Goal: Register for event/course

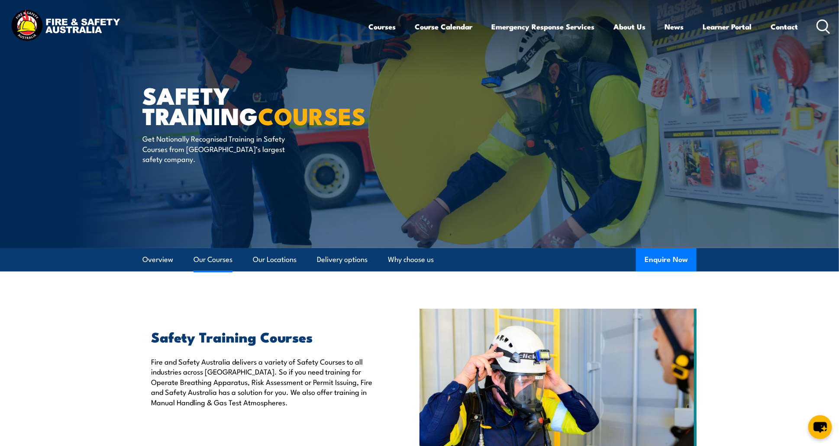
click at [220, 264] on link "Our Courses" at bounding box center [213, 259] width 39 height 23
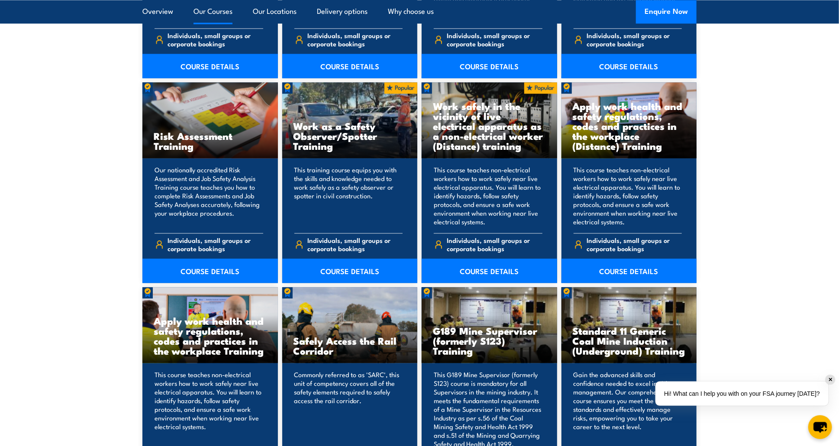
scroll to position [1219, 0]
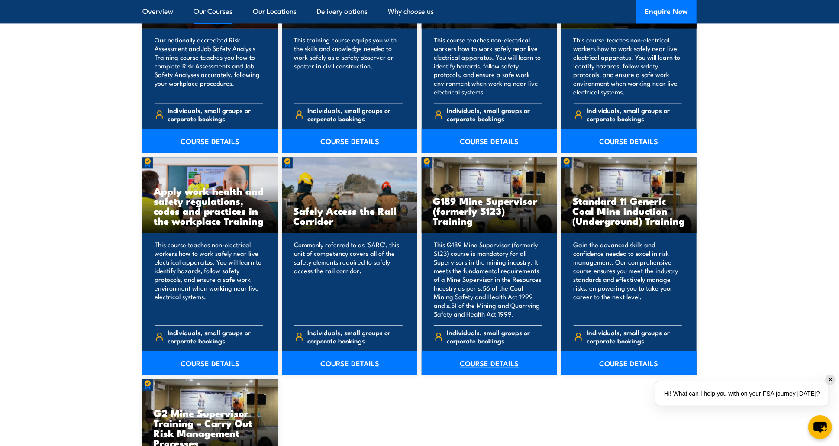
click at [497, 360] on link "COURSE DETAILS" at bounding box center [489, 363] width 135 height 24
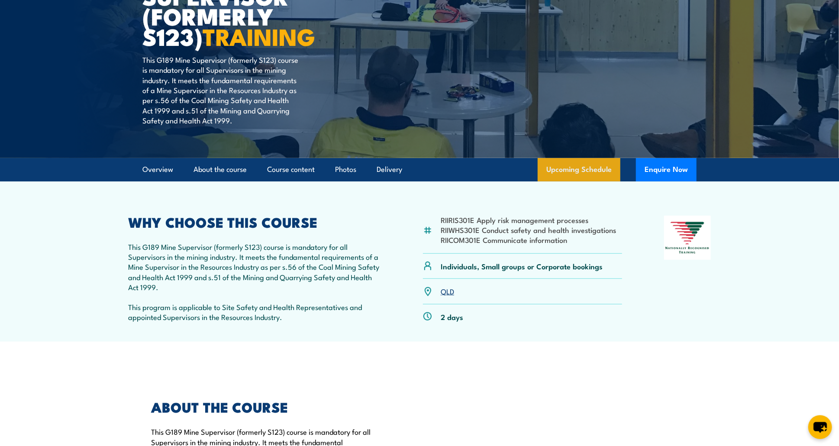
click at [583, 171] on link "Upcoming Schedule" at bounding box center [579, 169] width 83 height 23
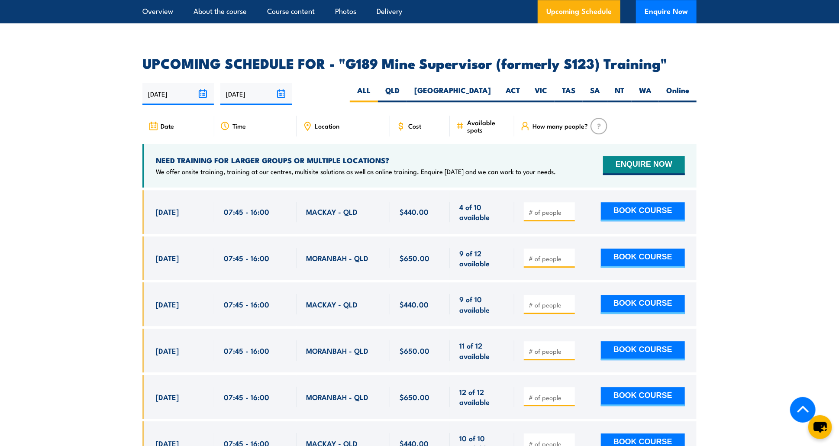
scroll to position [1474, 0]
